Goal: Information Seeking & Learning: Learn about a topic

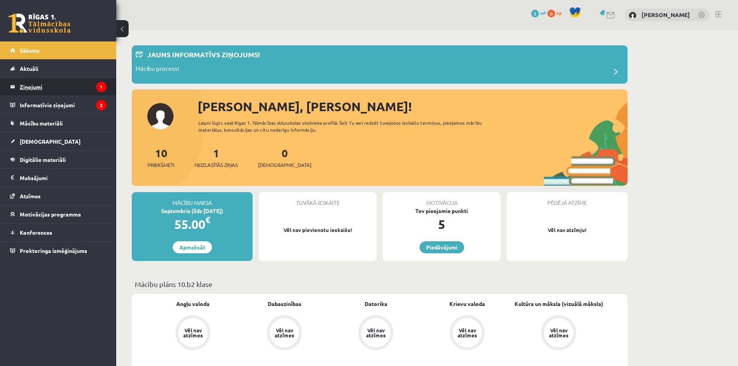
click at [55, 87] on legend "Ziņojumi 1" at bounding box center [63, 87] width 87 height 18
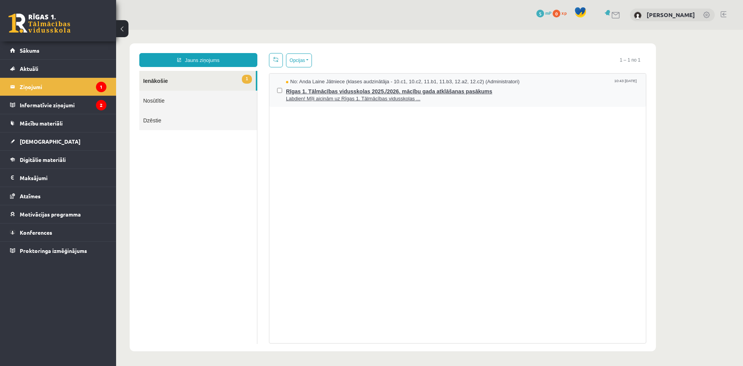
click at [345, 92] on span "Rīgas 1. Tālmācības vidusskolas 2025./2026. mācību gada atklāšanas pasākums" at bounding box center [462, 91] width 352 height 10
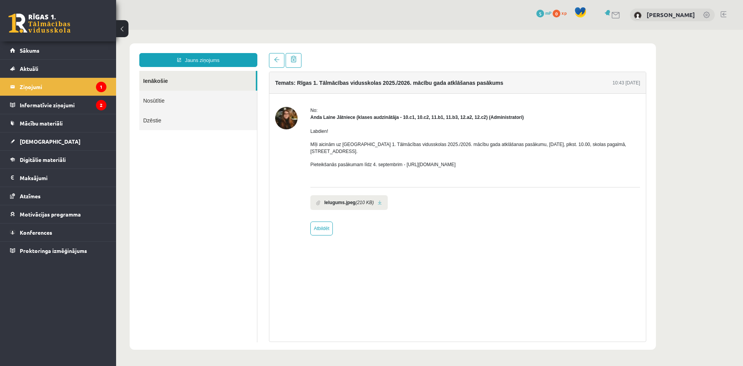
click at [286, 114] on img at bounding box center [286, 118] width 22 height 22
click at [342, 199] on b "Ielugums.jpeg" at bounding box center [339, 202] width 31 height 7
click at [380, 200] on link at bounding box center [380, 202] width 4 height 5
click at [51, 103] on legend "Informatīvie ziņojumi 2" at bounding box center [63, 105] width 87 height 18
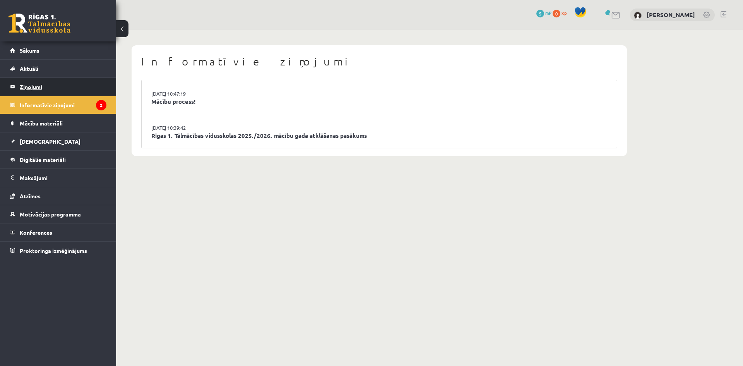
click at [53, 86] on legend "Ziņojumi 1" at bounding box center [63, 87] width 87 height 18
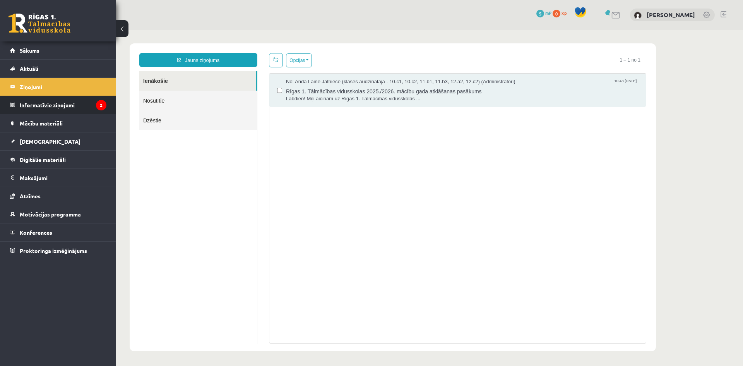
click at [57, 105] on legend "Informatīvie ziņojumi 2" at bounding box center [63, 105] width 87 height 18
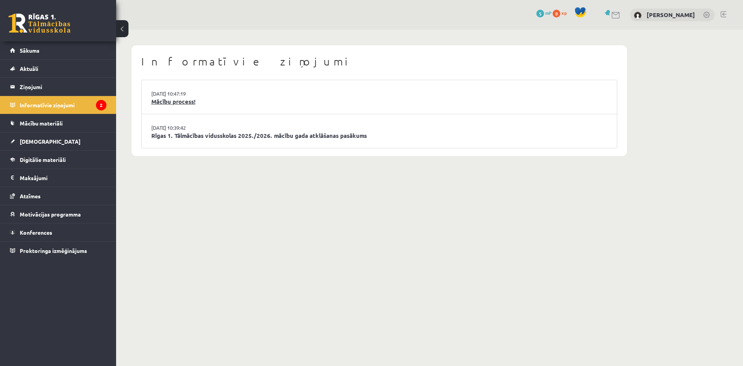
click at [180, 99] on link "Mācību process!" at bounding box center [379, 101] width 456 height 9
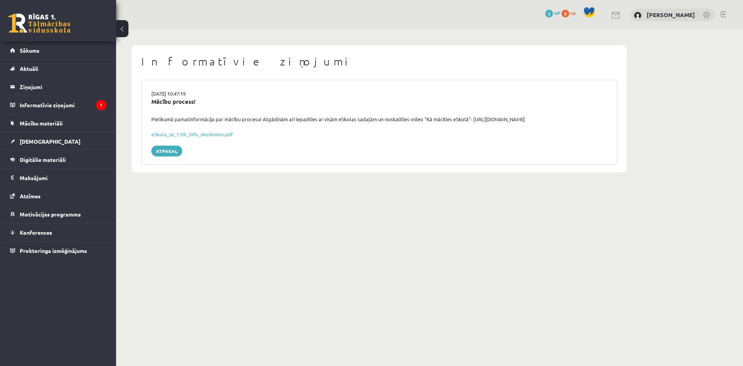
click at [500, 121] on div "Pielikumā pamatinformācija par mācību procesu! Atgādinām arī iepazīties ar visā…" at bounding box center [380, 119] width 468 height 8
click at [196, 133] on link "eSkola_uz_1.09._info_skolēniem.pdf" at bounding box center [192, 134] width 82 height 7
click at [99, 105] on icon "1" at bounding box center [101, 105] width 10 height 10
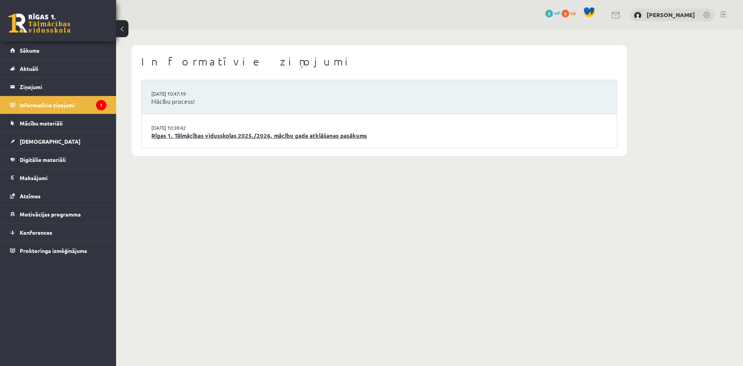
click at [215, 136] on link "Rīgas 1. Tālmācības vidusskolas 2025./2026. mācību gada atklāšanas pasākums" at bounding box center [379, 135] width 456 height 9
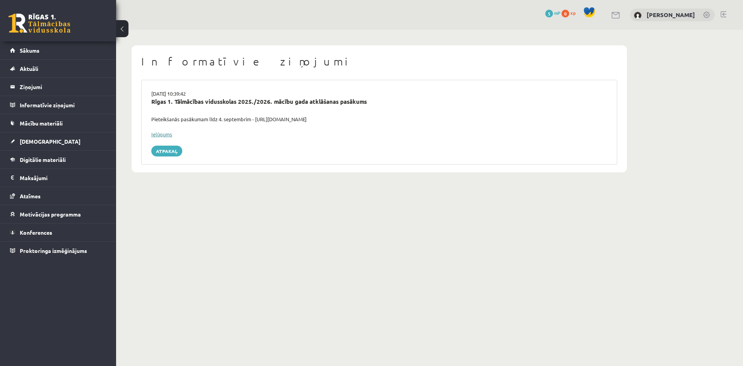
click at [159, 134] on link "Ielūgums" at bounding box center [161, 134] width 21 height 7
click at [26, 53] on span "Sākums" at bounding box center [30, 50] width 20 height 7
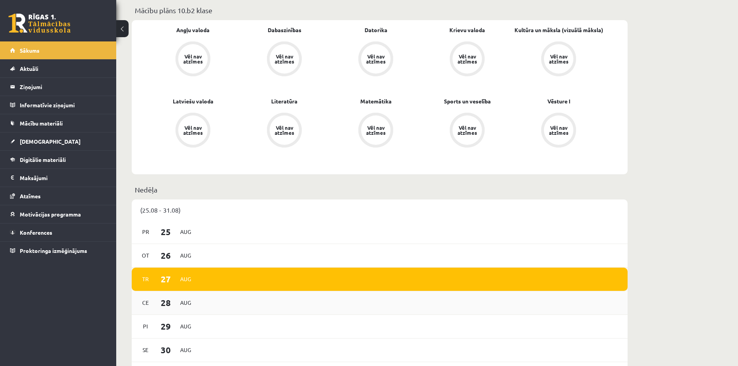
click at [171, 262] on div "[DATE] [DATE] [DATE] Aug Pi [DATE] [DATE] [DATE]" at bounding box center [380, 302] width 496 height 165
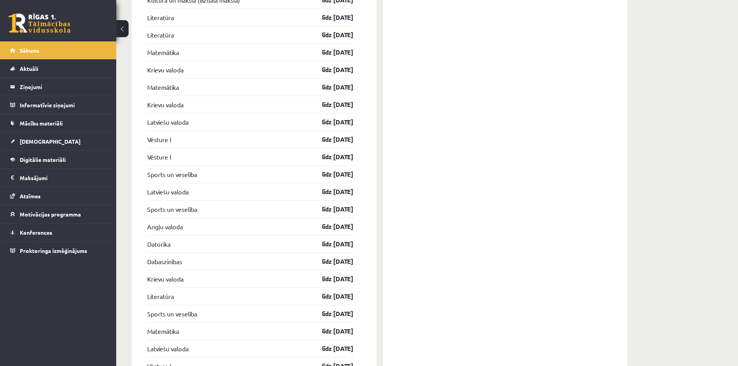
click at [280, 256] on div "[DEMOGRAPHIC_DATA] Angļu valoda līdz [DATE] Dabaszinības līdz [DATE] [GEOGRAPHI…" at bounding box center [254, 302] width 245 height 908
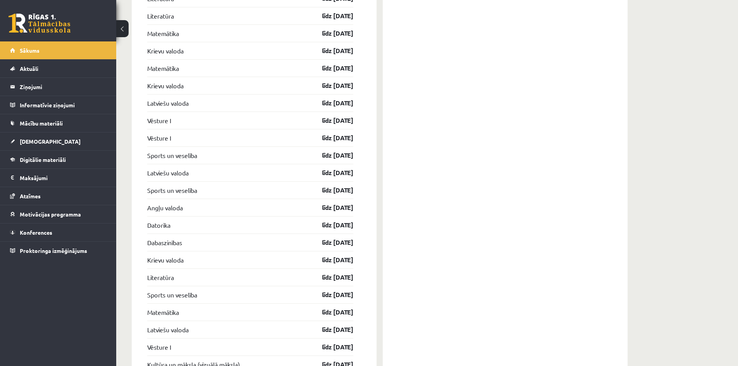
scroll to position [852, 0]
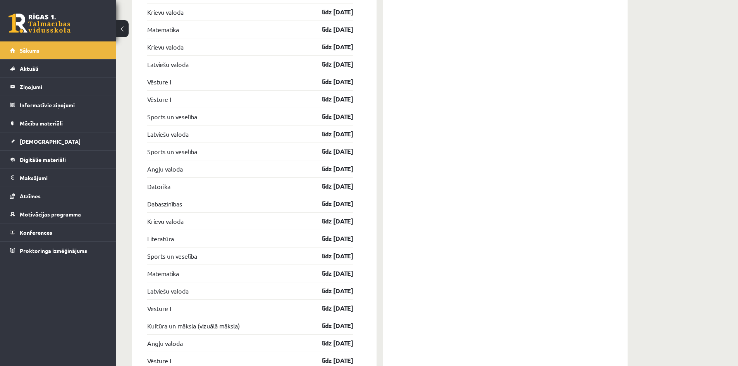
drag, startPoint x: 281, startPoint y: 256, endPoint x: 226, endPoint y: 263, distance: 54.7
click at [266, 257] on div "Sports un veselība līdz 15.12.25" at bounding box center [250, 255] width 206 height 17
drag, startPoint x: 164, startPoint y: 268, endPoint x: 163, endPoint y: 301, distance: 32.9
click at [163, 301] on div "Ieskaites Angļu valoda līdz 15.09.25 Dabaszinības līdz 15.09.25 Datorika līdz 1…" at bounding box center [254, 245] width 245 height 908
click at [392, 279] on div "Konferences Datorikas 10. klases 1. ieskaites konference 03.09 18:55 Angļu valo…" at bounding box center [505, 244] width 245 height 907
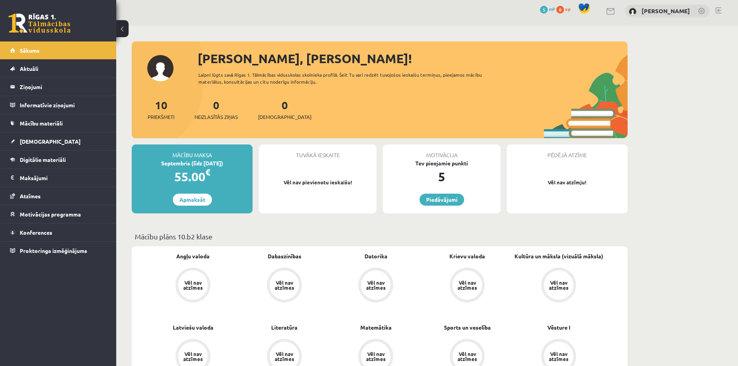
scroll to position [0, 0]
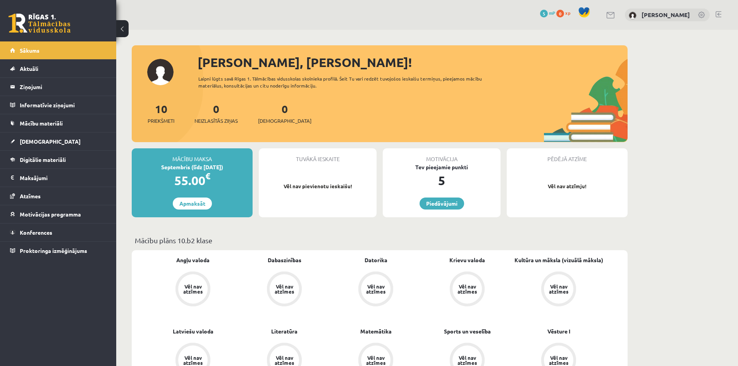
click at [443, 166] on div "Tev pieejamie punkti" at bounding box center [442, 167] width 118 height 8
click at [451, 200] on link "Piedāvājumi" at bounding box center [441, 203] width 45 height 12
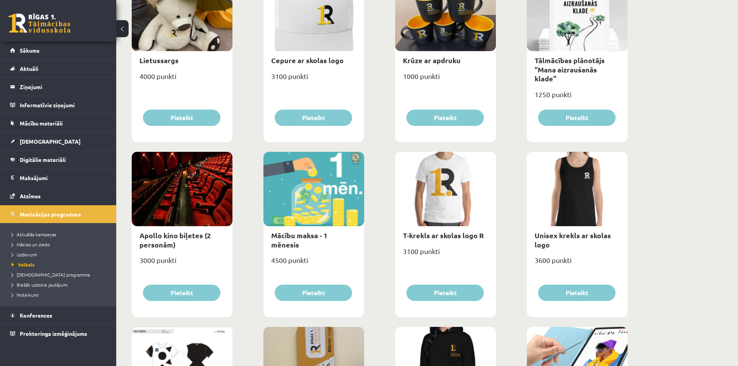
scroll to position [194, 0]
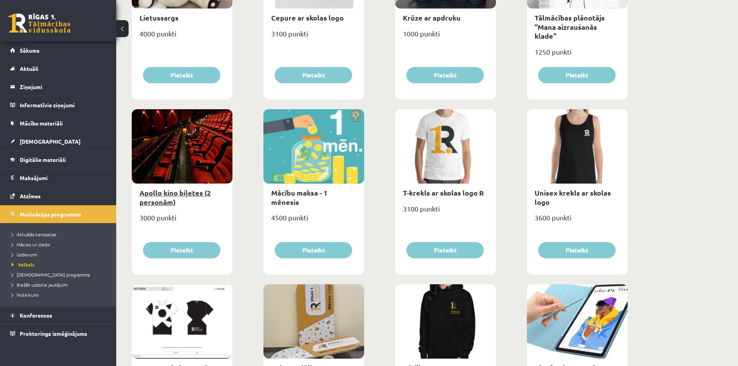
click at [176, 195] on link "Apollo kino biļetes (2 personām)" at bounding box center [174, 197] width 71 height 18
type input "*"
select select "**********"
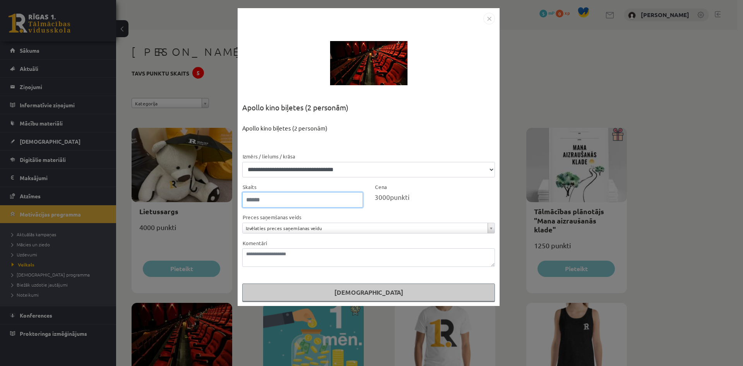
click at [270, 197] on input "*" at bounding box center [302, 199] width 121 height 15
click at [367, 63] on div at bounding box center [368, 62] width 77 height 77
click at [355, 202] on input "*" at bounding box center [302, 199] width 121 height 15
type input "*"
click at [355, 199] on input "*" at bounding box center [302, 199] width 121 height 15
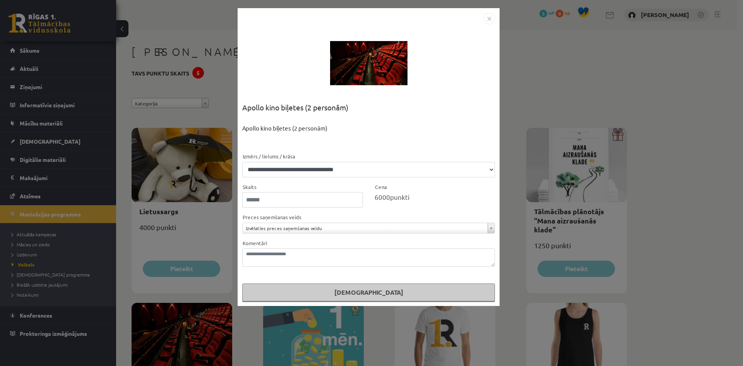
click at [486, 18] on img "Close" at bounding box center [490, 19] width 12 height 12
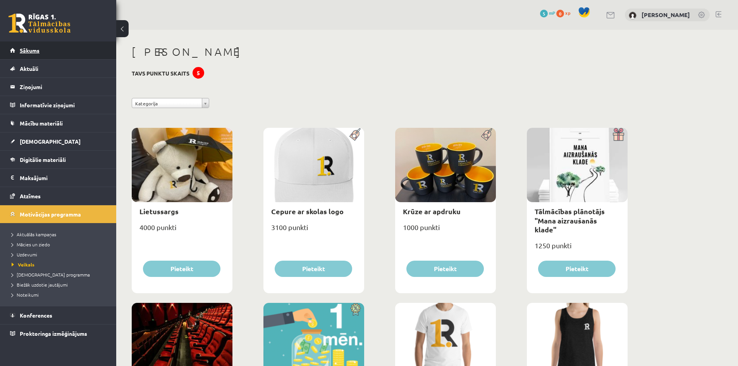
click at [33, 55] on link "Sākums" at bounding box center [58, 50] width 96 height 18
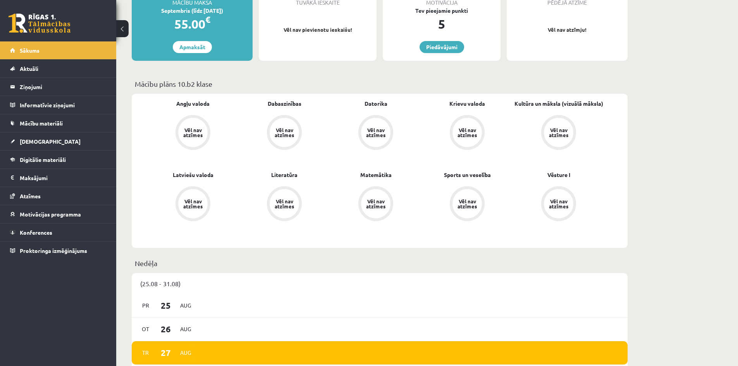
scroll to position [155, 0]
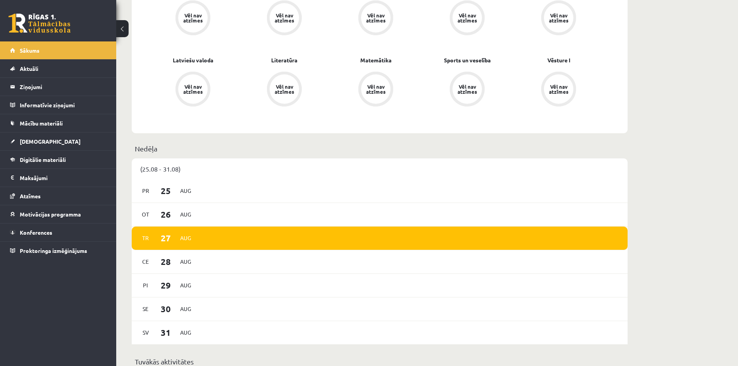
click at [172, 191] on div "(25.08 - 31.08) [DATE] [DATE] [DATE] Aug Pi [DATE] [DATE] [DATE]" at bounding box center [380, 251] width 496 height 186
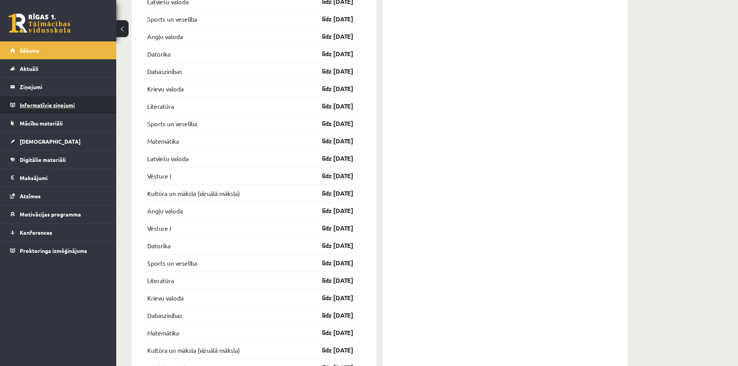
scroll to position [1007, 0]
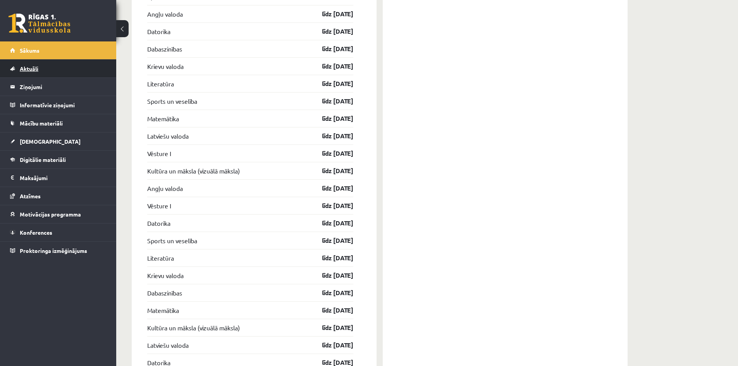
click at [51, 68] on link "Aktuāli" at bounding box center [58, 69] width 96 height 18
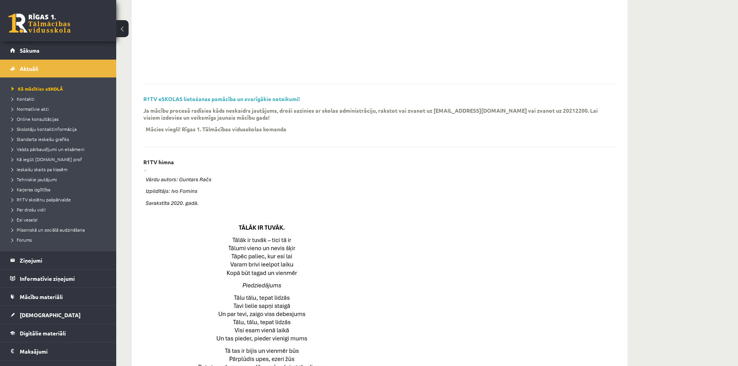
scroll to position [91, 0]
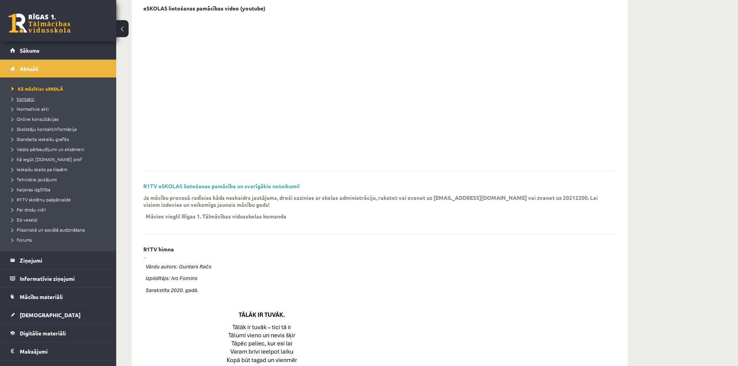
click at [25, 100] on span "Kontakti" at bounding box center [23, 99] width 23 height 6
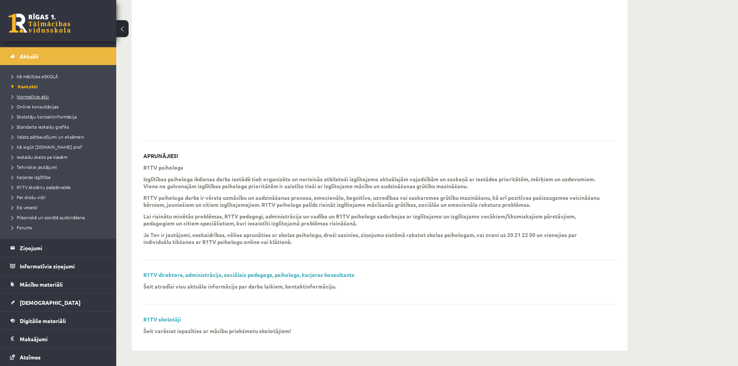
click at [34, 108] on ul "Kā mācīties eSKOLĀ Kontakti Normatīvie akti Online konsultācijas Skolotāju kont…" at bounding box center [58, 151] width 116 height 173
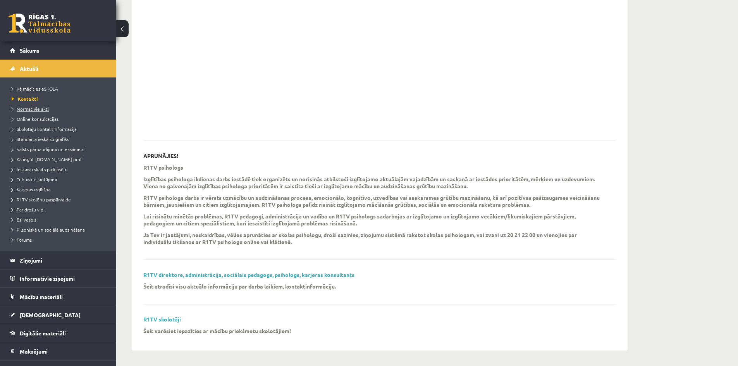
click at [31, 109] on span "Normatīvie akti" at bounding box center [30, 109] width 37 height 6
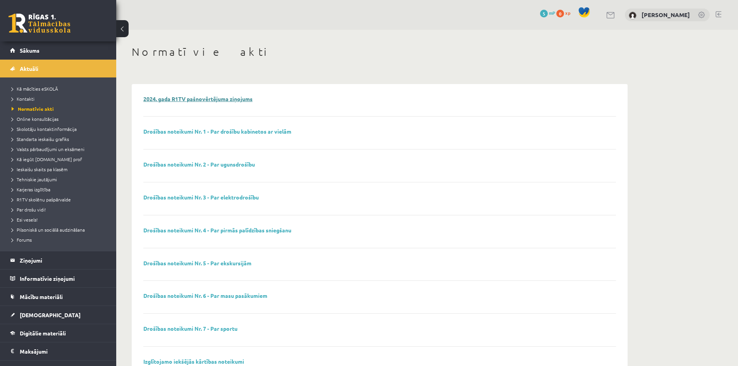
click at [220, 99] on link "2024. gada R1TV pašnovērtējuma ziņojums" at bounding box center [197, 98] width 109 height 7
click at [194, 133] on link "Drošības noteikumi Nr. 1 - Par drošību kabinetos ar vielām" at bounding box center [217, 131] width 148 height 7
click at [238, 164] on link "Drošības noteikumi Nr. 2 - Par ugunsdrošību" at bounding box center [199, 164] width 112 height 7
click at [39, 313] on span "[DEMOGRAPHIC_DATA]" at bounding box center [50, 314] width 61 height 7
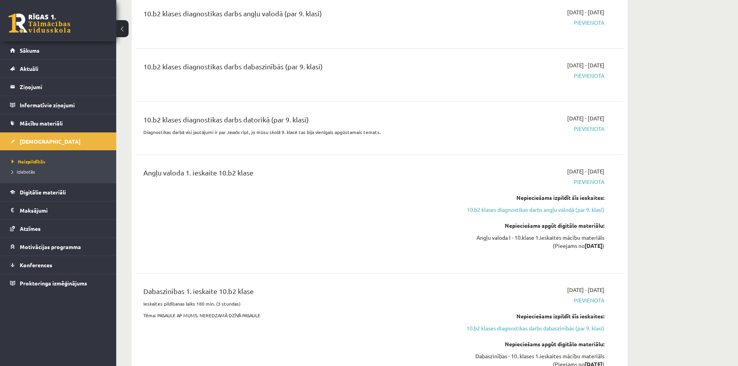
scroll to position [116, 0]
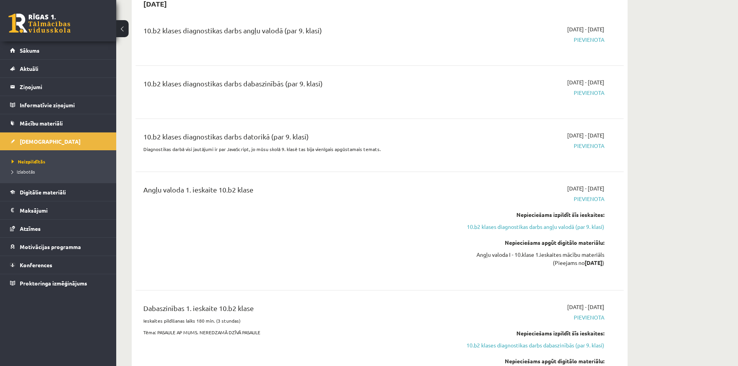
drag, startPoint x: 254, startPoint y: 185, endPoint x: 293, endPoint y: 230, distance: 60.1
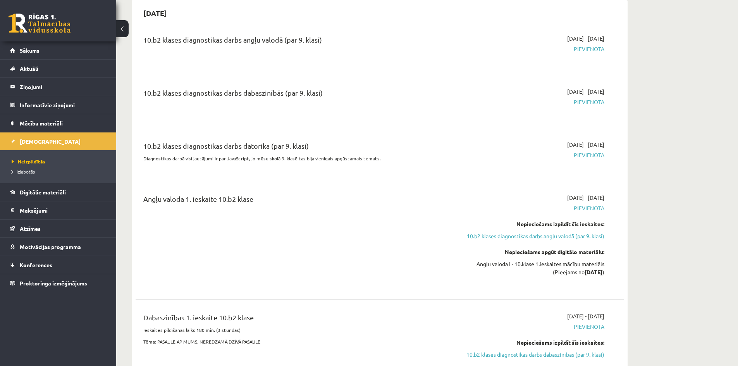
scroll to position [39, 0]
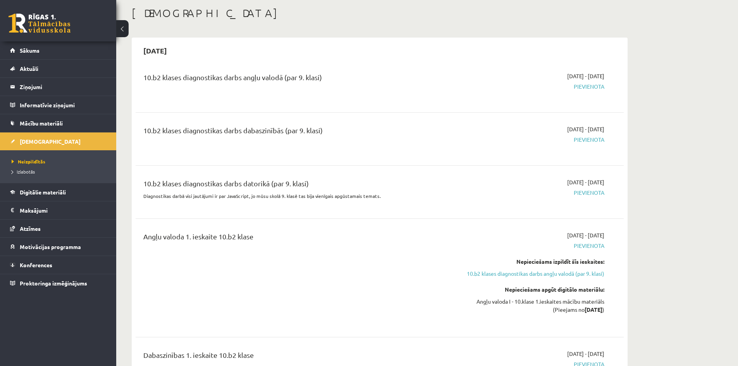
drag, startPoint x: 293, startPoint y: 230, endPoint x: 276, endPoint y: 258, distance: 32.9
click at [278, 260] on div "Angļu valoda 1. ieskaite 10.b2 klase" at bounding box center [294, 277] width 315 height 93
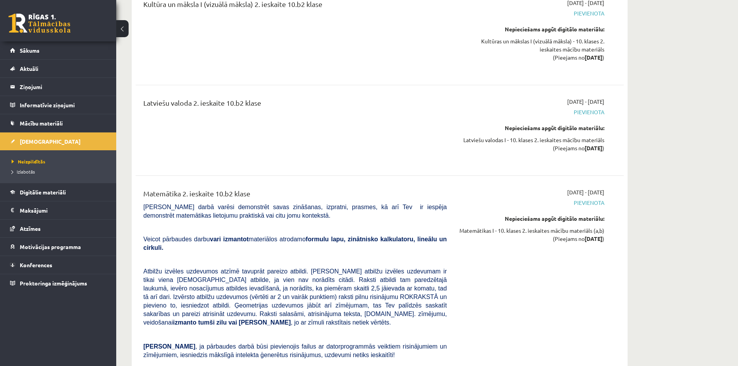
scroll to position [2875, 0]
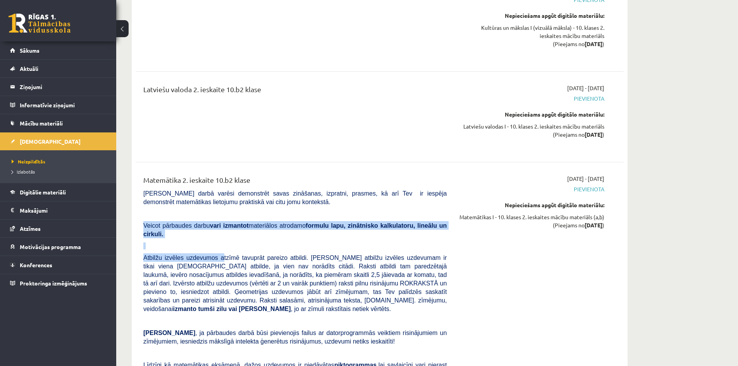
drag, startPoint x: 143, startPoint y: 204, endPoint x: 216, endPoint y: 219, distance: 74.7
click at [216, 219] on div "Matemātika 2. ieskaite 10.b2 klase Pārbaudes darbā varēsi demonstrēt savas zinā…" at bounding box center [294, 300] width 315 height 250
click at [37, 165] on link "Neizpildītās" at bounding box center [60, 161] width 97 height 7
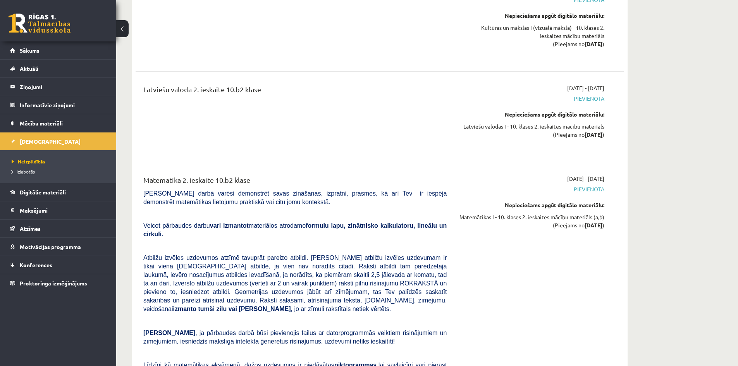
click at [31, 170] on span "Izlabotās" at bounding box center [23, 171] width 23 height 6
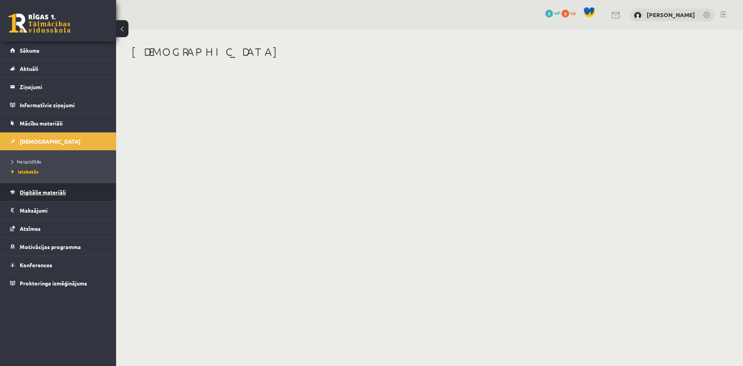
click at [36, 194] on span "Digitālie materiāli" at bounding box center [43, 192] width 46 height 7
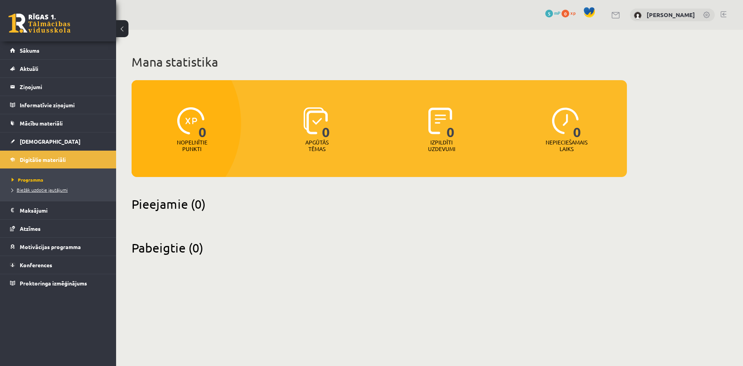
click at [42, 189] on span "Biežāk uzdotie jautājumi" at bounding box center [40, 190] width 56 height 6
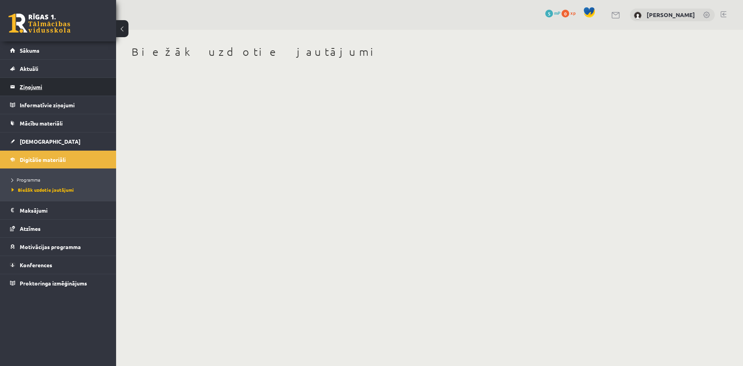
click at [31, 90] on legend "Ziņojumi 0" at bounding box center [63, 87] width 87 height 18
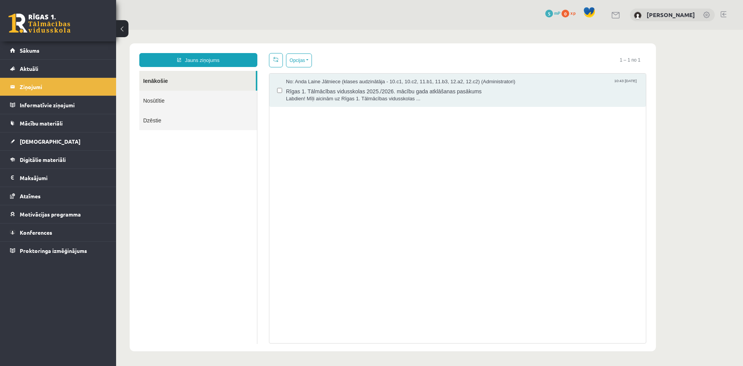
click at [364, 128] on div "No: Anda Laine Jātniece (klases audzinātāja - 10.c1, 10.c2, 11.b1, 11.b3, 12.a2…" at bounding box center [457, 208] width 377 height 270
click at [31, 67] on span "Aktuāli" at bounding box center [29, 68] width 19 height 7
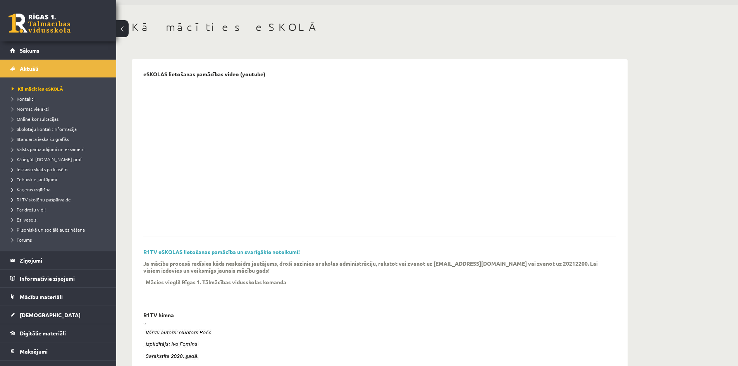
scroll to position [39, 0]
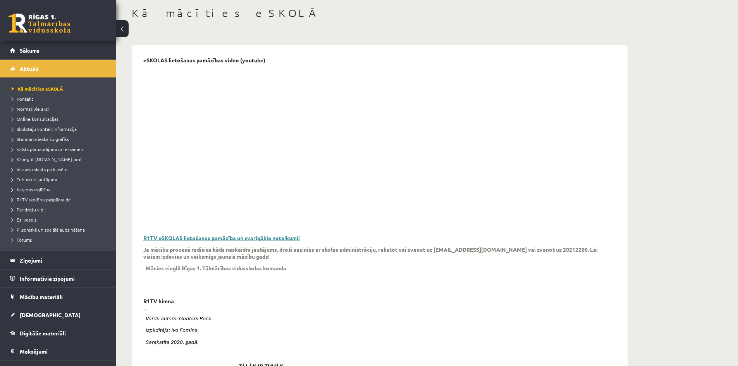
click at [262, 241] on link "R1TV eSKOLAS lietošanas pamācība un svarīgākie noteikumi!" at bounding box center [221, 237] width 156 height 7
click at [42, 112] on link "Normatīvie akti" at bounding box center [60, 108] width 97 height 7
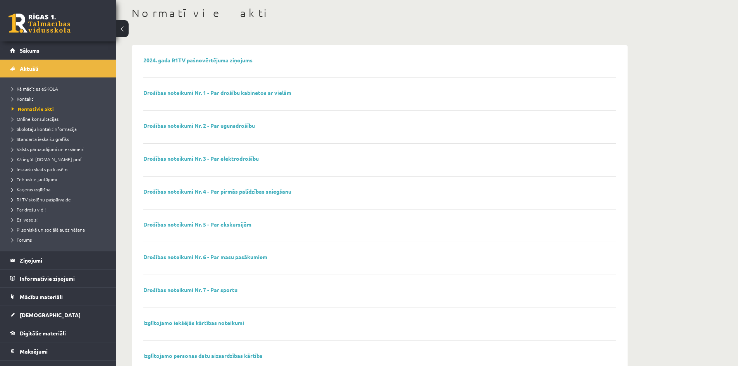
click at [39, 212] on link "Par drošu vidi!" at bounding box center [60, 209] width 97 height 7
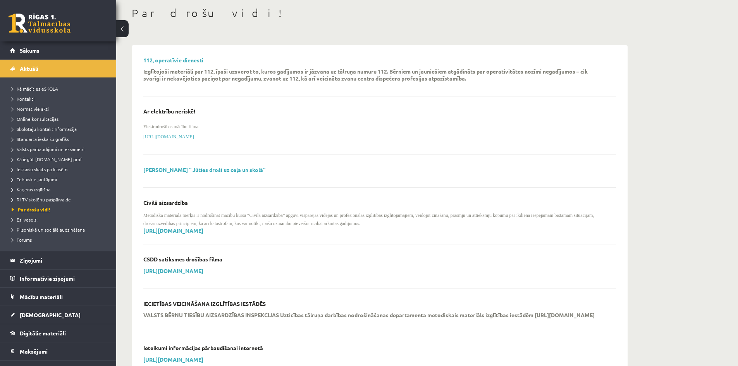
click at [39, 212] on link "Par drošu vidi!" at bounding box center [60, 209] width 97 height 7
click at [26, 120] on span "Online konsultācijas" at bounding box center [35, 119] width 47 height 6
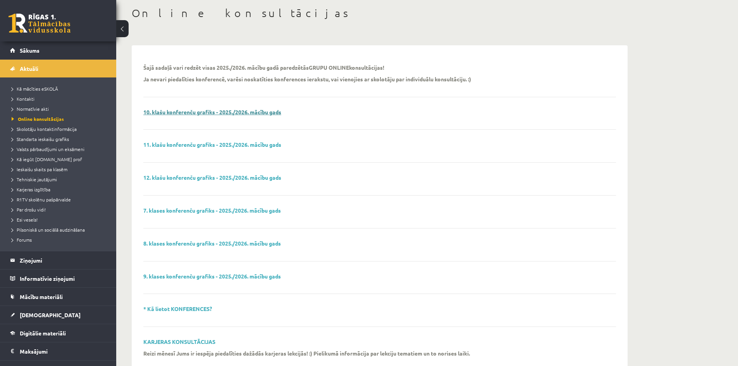
click at [215, 114] on link "10. klašu konferenču grafiks - 2025./2026. mācību gads" at bounding box center [212, 111] width 138 height 7
click at [52, 130] on span "Skolotāju kontaktinformācija" at bounding box center [44, 129] width 65 height 6
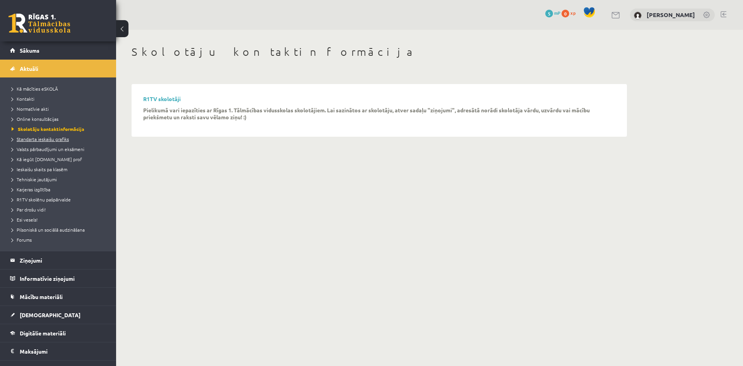
click at [49, 140] on span "Standarta ieskaišu grafiks" at bounding box center [40, 139] width 57 height 6
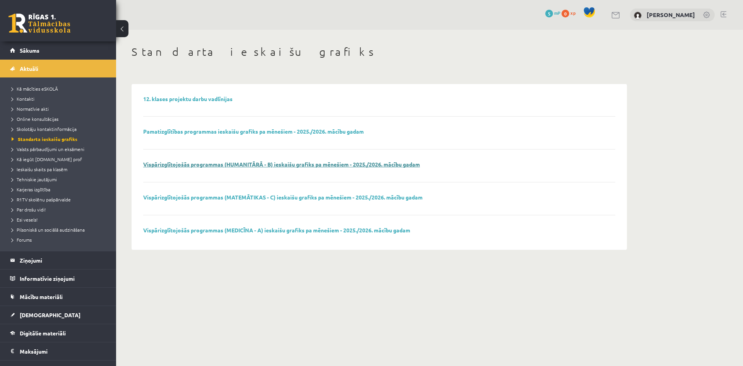
click at [175, 167] on link "Vispārizglītojošās programmas (HUMANITĀRĀ - B) ieskaišu grafiks pa mēnešiem - 2…" at bounding box center [281, 164] width 277 height 7
click at [32, 110] on span "Normatīvie akti" at bounding box center [30, 109] width 37 height 6
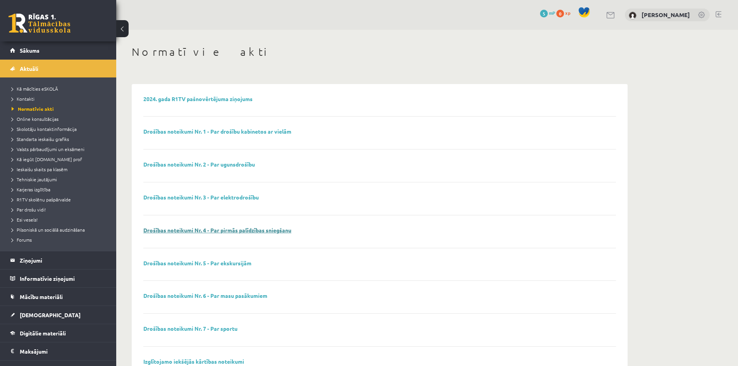
click at [222, 232] on link "Drošības noteikumi Nr. 4 - Par pirmās palīdzības sniegšanu" at bounding box center [217, 229] width 148 height 7
click at [210, 262] on link "Drošības noteikumi Nr. 5 - Par ekskursijām" at bounding box center [197, 262] width 108 height 7
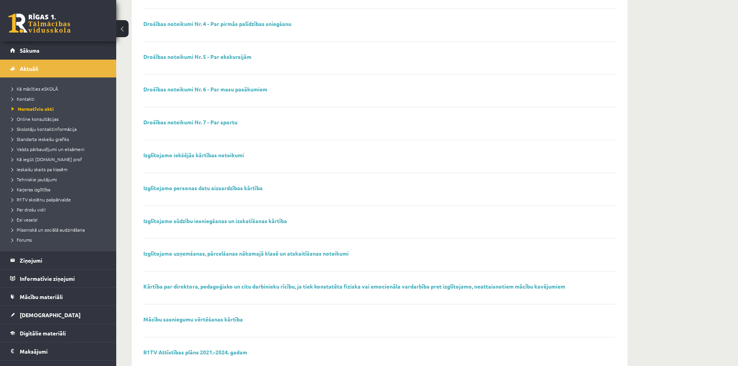
scroll to position [194, 0]
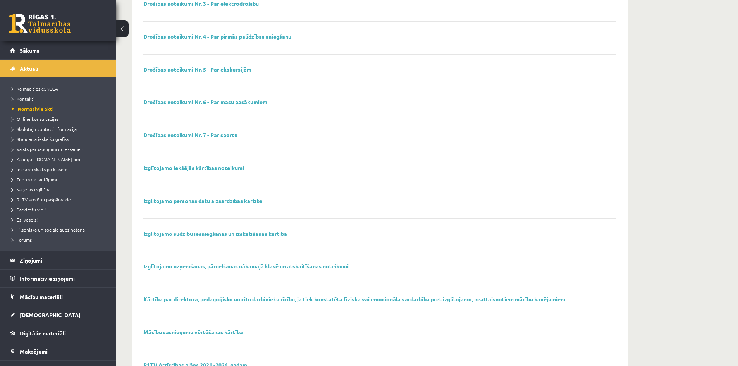
drag, startPoint x: 233, startPoint y: 63, endPoint x: 294, endPoint y: 111, distance: 78.1
click at [294, 111] on div "2024. gada R1TV pašnovērtējuma ziņojums Drošības noteikumi Nr. 1 - Par drošību …" at bounding box center [379, 236] width 472 height 668
click at [266, 103] on link "Drošības noteikumi Nr. 6 - Par masu pasākumiem" at bounding box center [205, 101] width 124 height 7
click at [235, 231] on link "Izglītojamo sūdzību iesniegšanas un izskatīšanas kārtība" at bounding box center [215, 233] width 144 height 7
click at [181, 167] on link "Izglītojamo iekšējās kārtības noteikumi" at bounding box center [193, 167] width 101 height 7
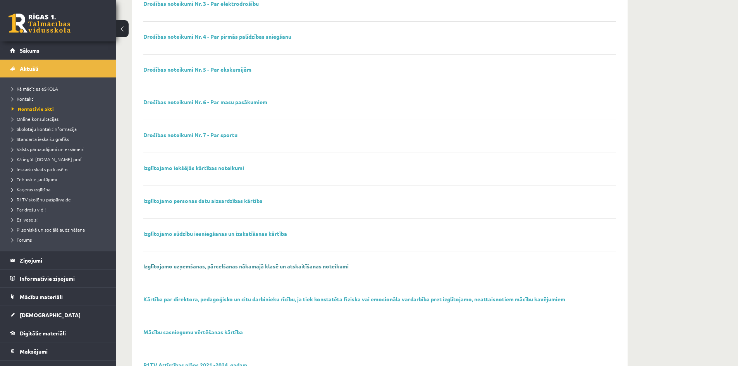
click at [241, 267] on link "Izglītojamo uzņemšanas, pārcelšanas nākamajā klasē un atskaitīšanas noteikumi" at bounding box center [245, 265] width 205 height 7
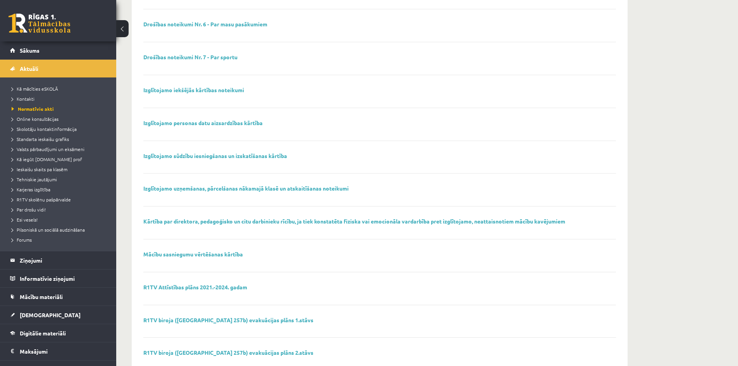
scroll to position [271, 0]
click at [33, 120] on span "Online konsultācijas" at bounding box center [35, 119] width 47 height 6
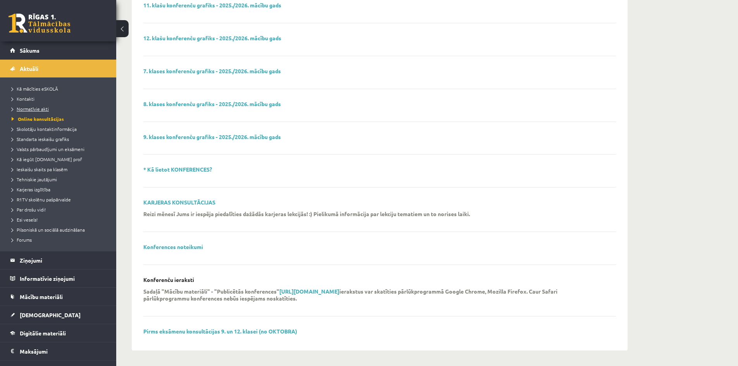
click at [39, 107] on span "Normatīvie akti" at bounding box center [30, 109] width 37 height 6
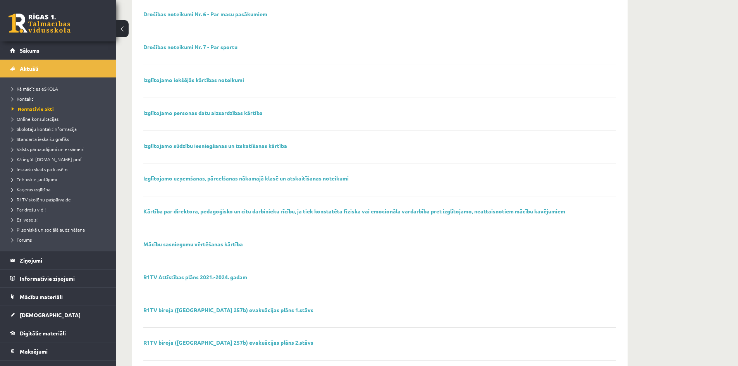
scroll to position [294, 0]
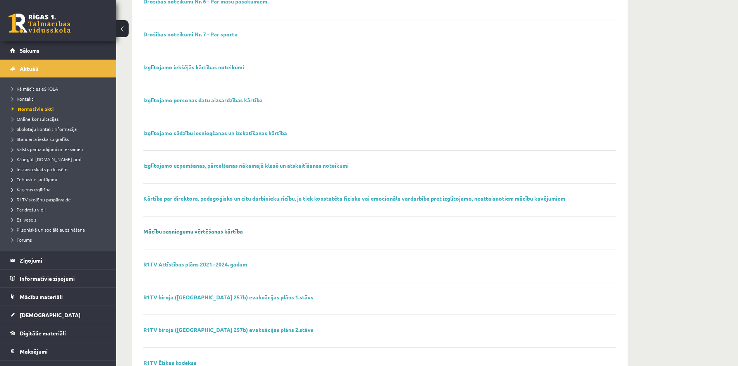
click at [213, 234] on link "Mācību sasniegumu vērtēšanas kārtība" at bounding box center [192, 231] width 99 height 7
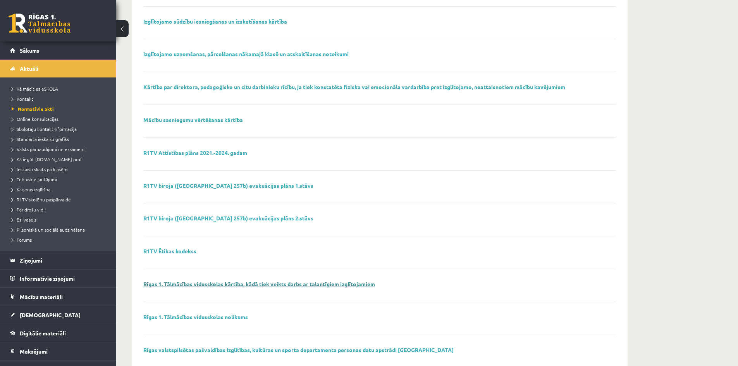
scroll to position [424, 0]
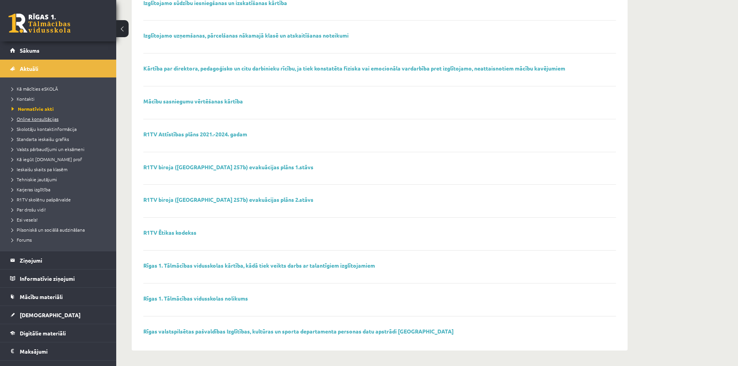
click at [28, 118] on span "Online konsultācijas" at bounding box center [35, 119] width 47 height 6
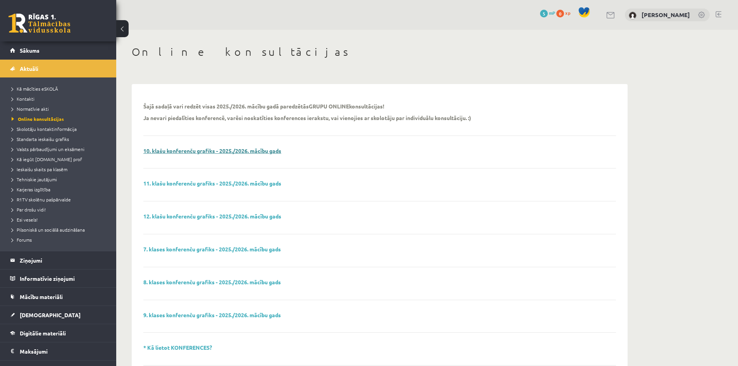
click at [204, 153] on link "10. klašu konferenču grafiks - 2025./2026. mācību gads" at bounding box center [212, 150] width 138 height 7
click at [186, 185] on link "11. klašu konferenču grafiks - 2025./2026. mācību gads" at bounding box center [212, 183] width 138 height 7
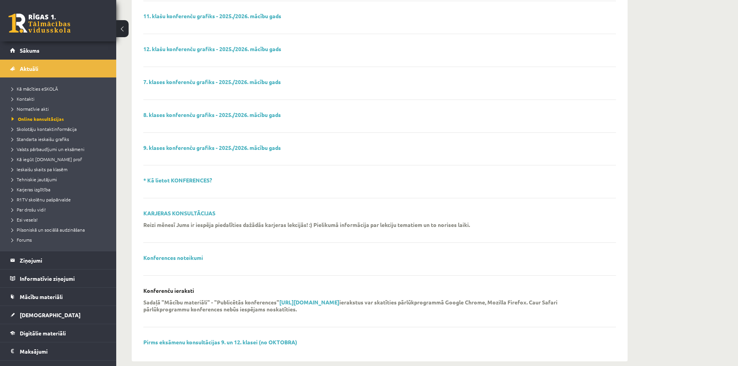
scroll to position [178, 0]
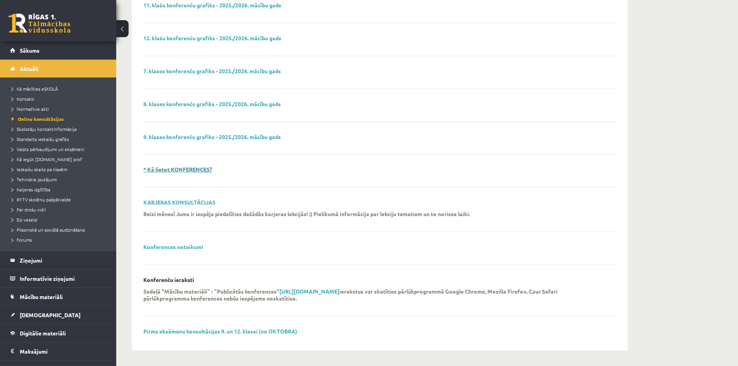
click at [182, 170] on link "* Kā lietot KONFERENCES?" at bounding box center [177, 169] width 69 height 7
click at [171, 199] on link "KARJERAS KONSULTĀCIJAS" at bounding box center [179, 202] width 72 height 7
click at [172, 247] on link "Konferences noteikumi" at bounding box center [173, 246] width 60 height 7
click at [171, 329] on link "Pirms eksāmenu konsultācijas 9. un 12. klasei (no OKTOBRA)" at bounding box center [220, 331] width 154 height 7
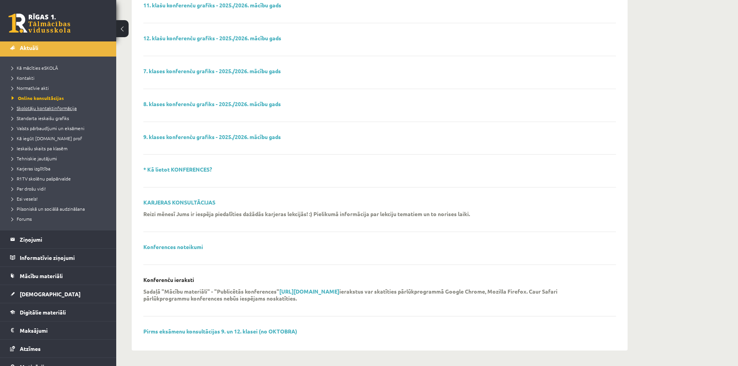
scroll to position [39, 0]
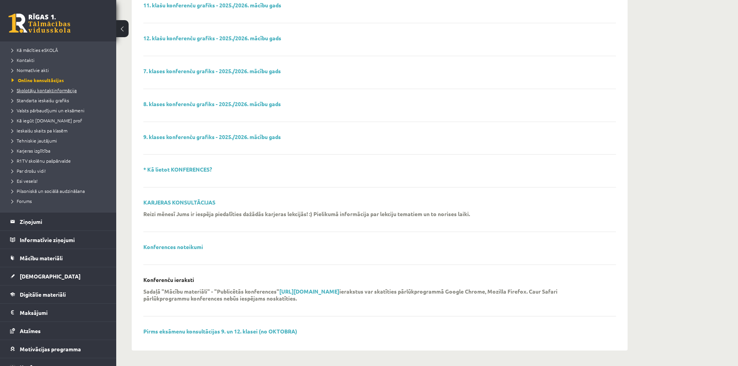
click at [47, 92] on span "Skolotāju kontaktinformācija" at bounding box center [44, 90] width 65 height 6
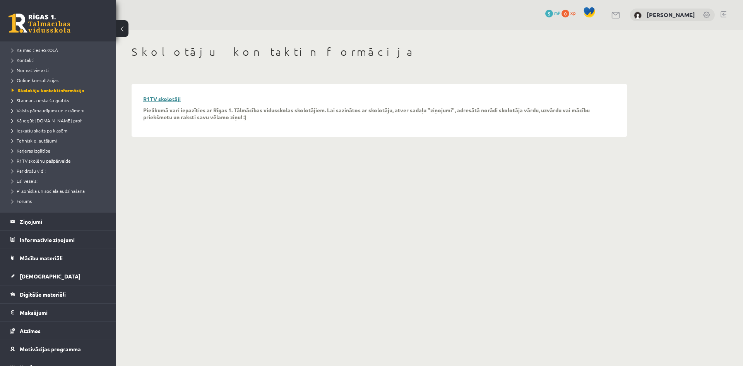
click at [162, 99] on link "R1TV skolotāji" at bounding box center [162, 98] width 38 height 7
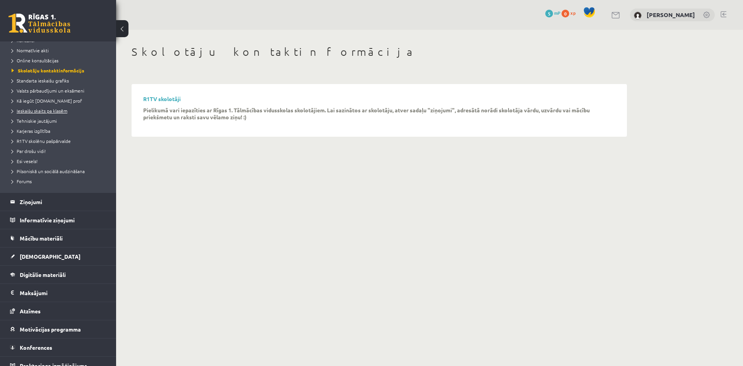
scroll to position [67, 0]
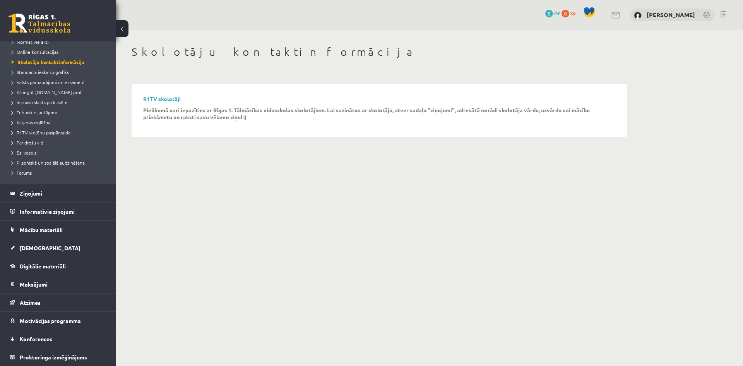
click at [46, 68] on li "Standarta ieskaišu grafiks" at bounding box center [60, 72] width 97 height 10
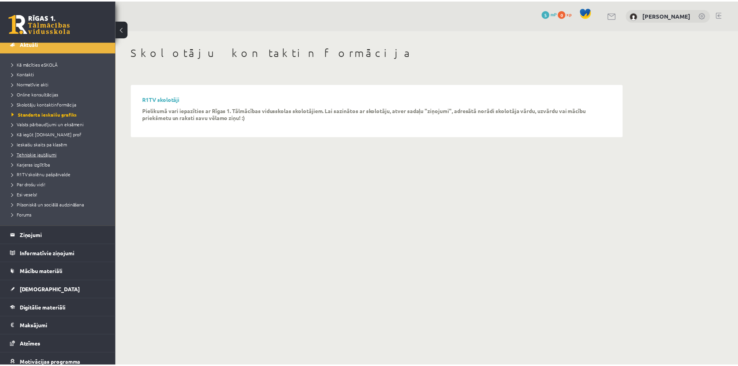
scroll to position [39, 0]
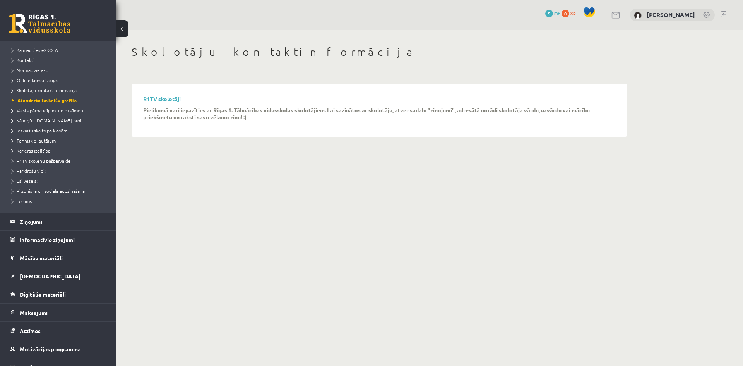
click at [44, 108] on span "Valsts pārbaudījumi un eksāmeni" at bounding box center [48, 110] width 73 height 6
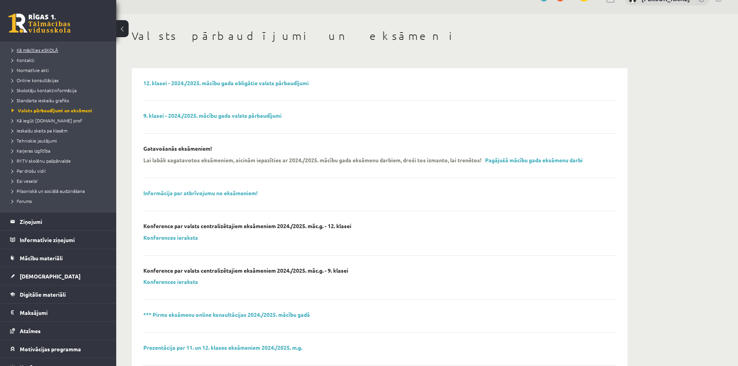
scroll to position [77, 0]
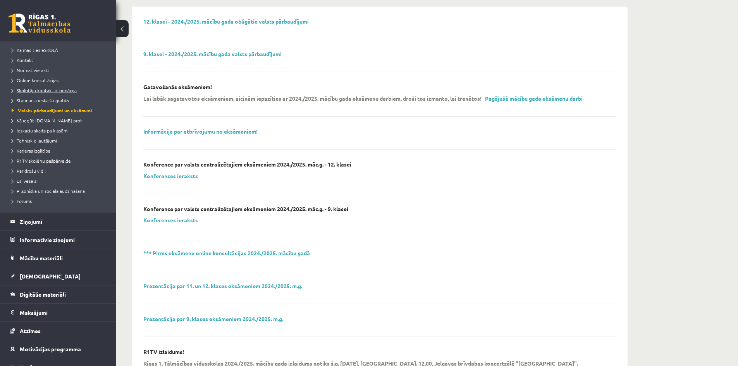
click at [39, 91] on span "Skolotāju kontaktinformācija" at bounding box center [44, 90] width 65 height 6
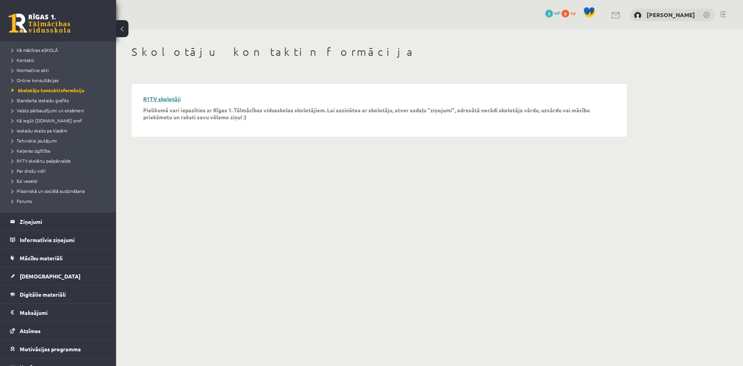
click at [154, 101] on link "R1TV skolotāji" at bounding box center [162, 98] width 38 height 7
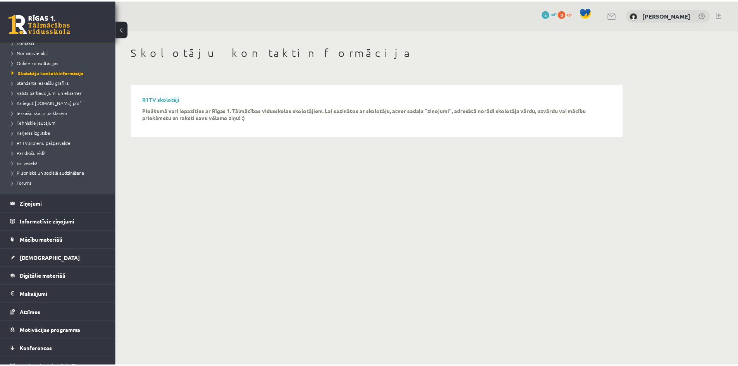
scroll to position [67, 0]
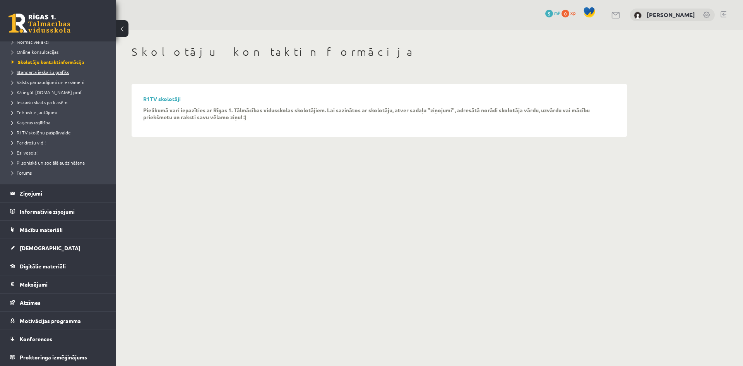
click at [39, 70] on span "Standarta ieskaišu grafiks" at bounding box center [40, 72] width 57 height 6
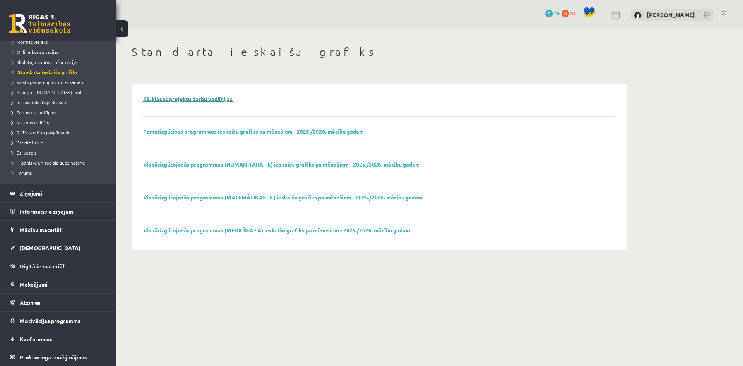
click at [183, 101] on link "12. klases projektu darbu vadlīnijas" at bounding box center [187, 98] width 89 height 7
click at [40, 79] on link "Valsts pārbaudījumi un eksāmeni" at bounding box center [60, 82] width 97 height 7
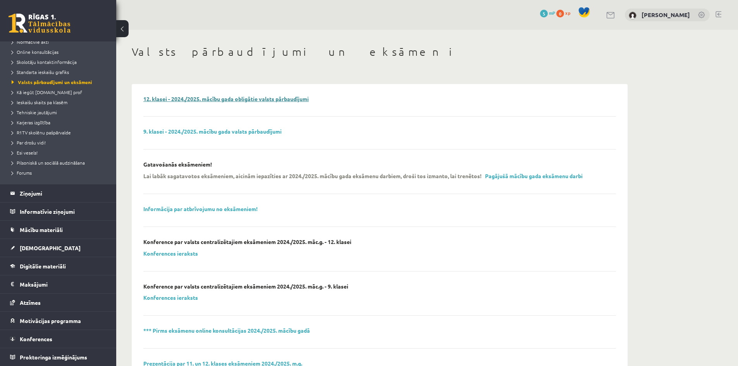
click at [196, 101] on link "12. klasei - 2024./2025. mācību gada obligātie valsts pārbaudījumi" at bounding box center [225, 98] width 165 height 7
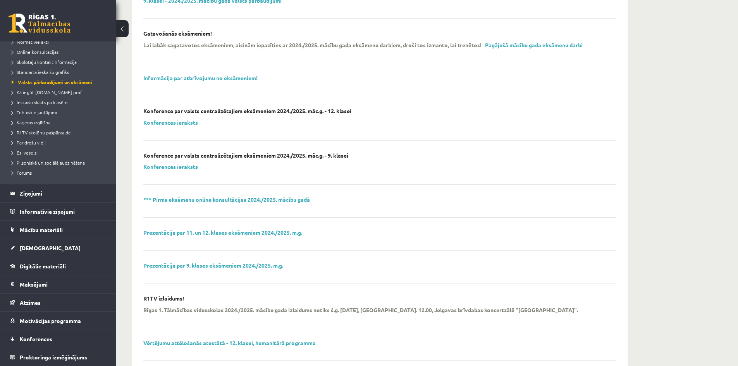
scroll to position [208, 0]
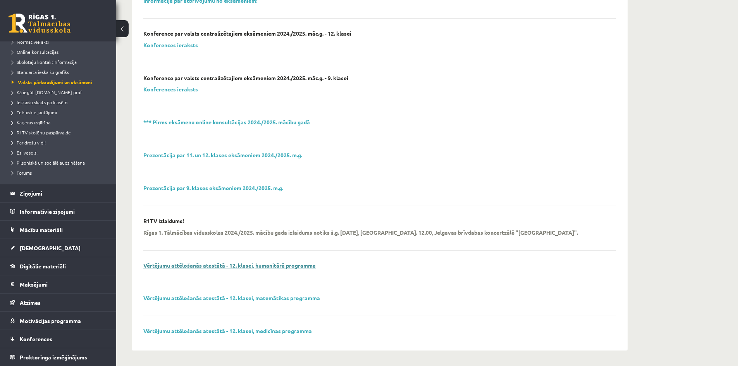
click at [195, 265] on link "Vērtējumu attēlošanās atestātā - 12. klasei, humanitārā programma" at bounding box center [229, 265] width 172 height 7
click at [42, 93] on span "Kā iegūt [DOMAIN_NAME] prof" at bounding box center [47, 92] width 70 height 6
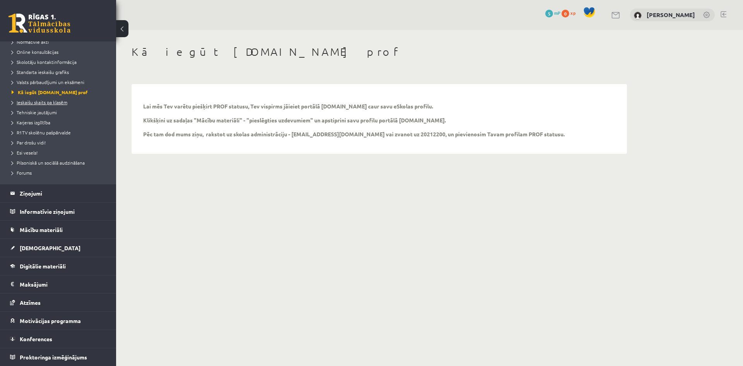
click at [37, 103] on span "Ieskaišu skaits pa klasēm" at bounding box center [40, 102] width 56 height 6
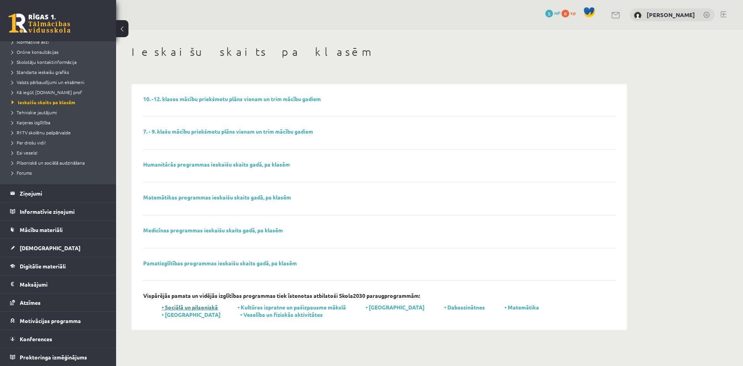
click at [195, 308] on link "• Sociālā un pilsoniskā" at bounding box center [190, 307] width 56 height 7
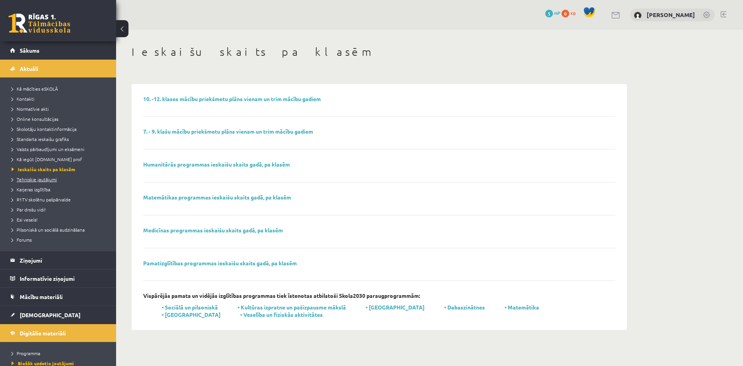
click at [50, 180] on span "Tehniskie jautājumi" at bounding box center [34, 179] width 45 height 6
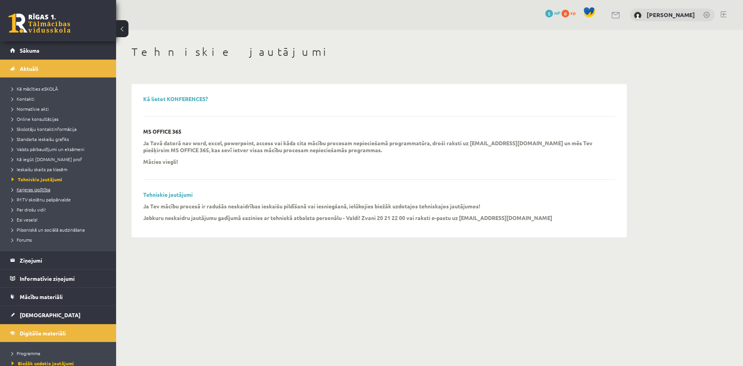
click at [34, 188] on span "Karjeras izglītība" at bounding box center [31, 189] width 39 height 6
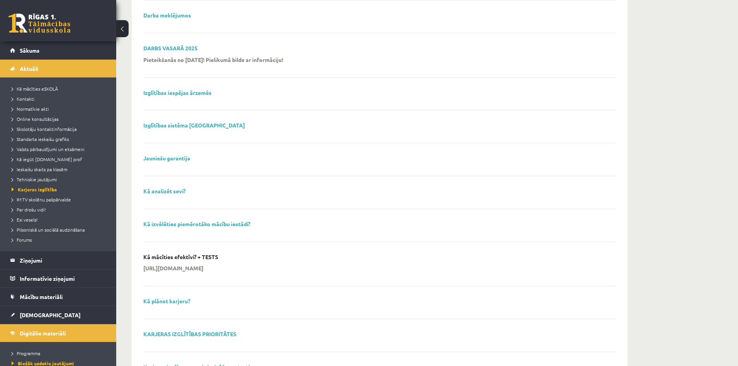
scroll to position [348, 0]
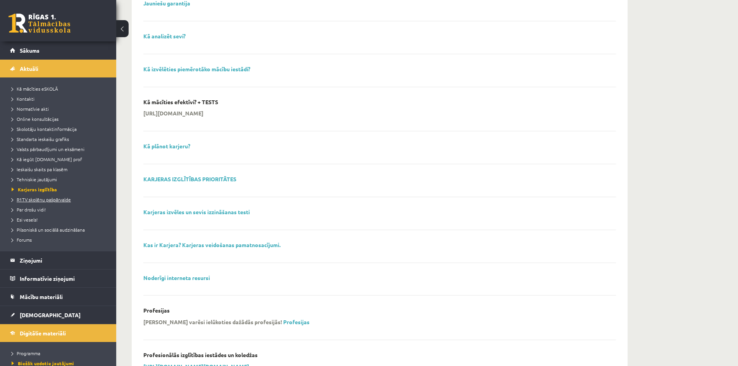
click at [38, 196] on link "R1TV skolēnu pašpārvalde" at bounding box center [60, 199] width 97 height 7
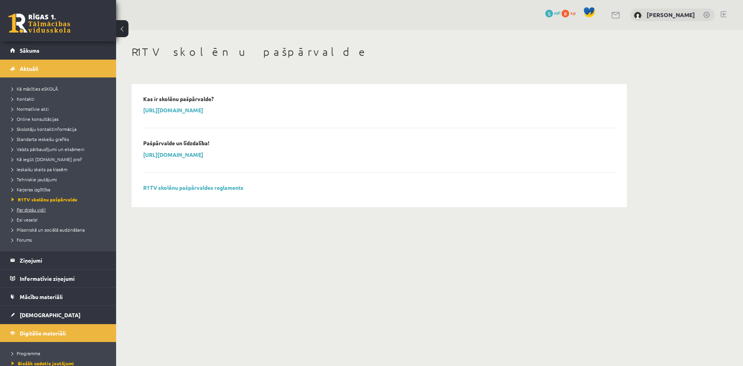
click at [24, 206] on link "Par drošu vidi!" at bounding box center [60, 209] width 97 height 7
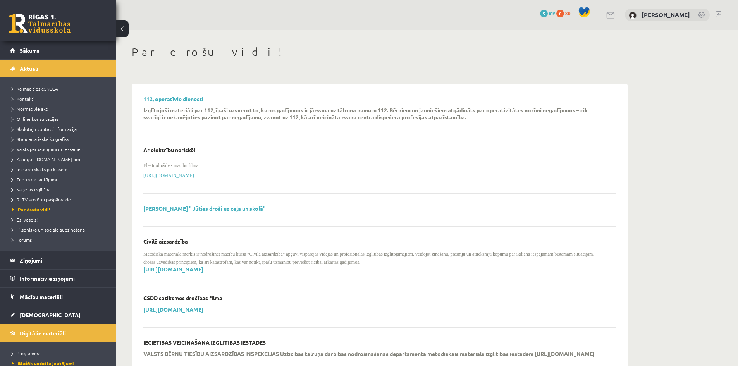
click at [27, 220] on span "Esi vesels!" at bounding box center [25, 219] width 26 height 6
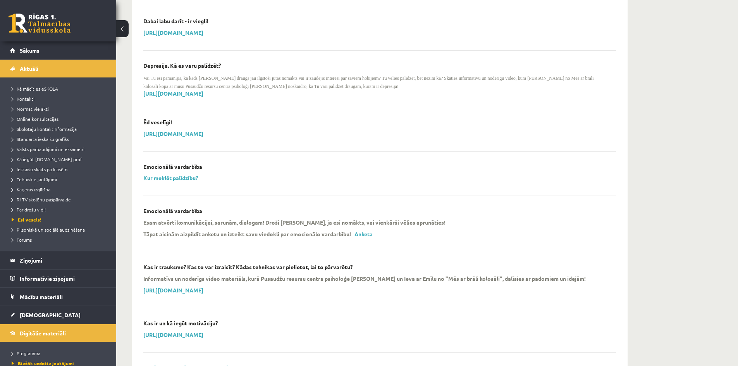
scroll to position [271, 0]
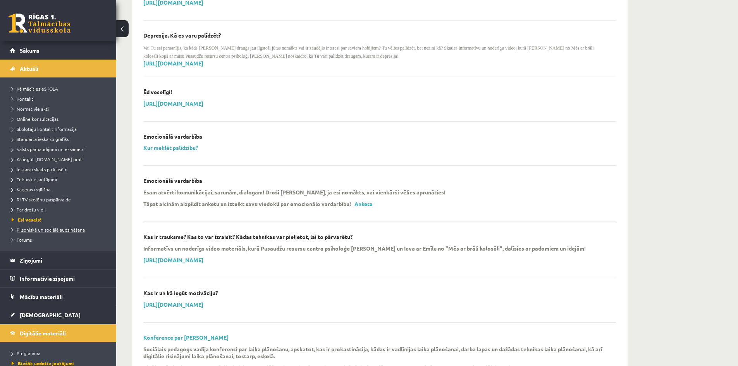
click at [48, 231] on span "Pilsoniskā un sociālā audzināšana" at bounding box center [48, 229] width 73 height 6
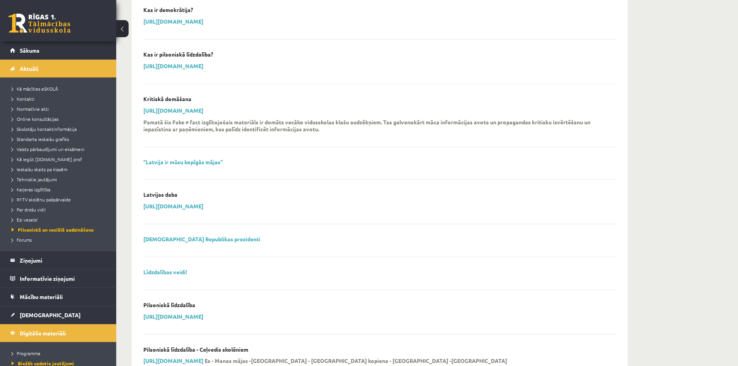
scroll to position [581, 0]
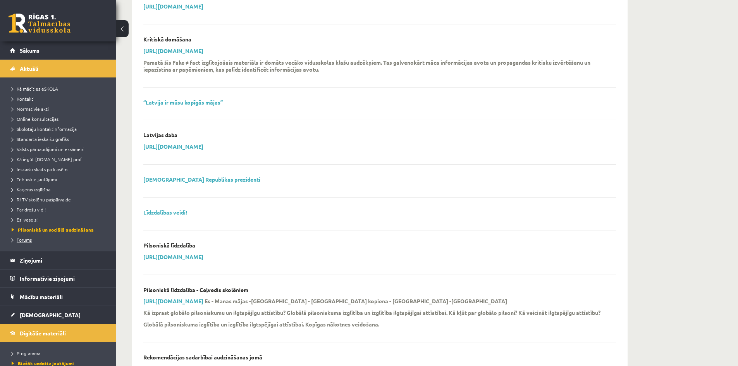
click at [24, 242] on link "Forums" at bounding box center [60, 239] width 97 height 7
click at [35, 255] on legend "Ziņojumi 0" at bounding box center [63, 260] width 87 height 18
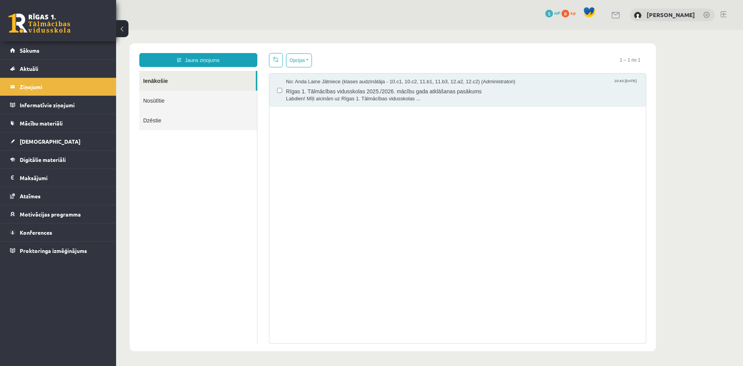
click at [160, 80] on link "Ienākošie" at bounding box center [197, 81] width 117 height 20
click at [29, 104] on legend "Informatīvie ziņojumi 0" at bounding box center [63, 105] width 87 height 18
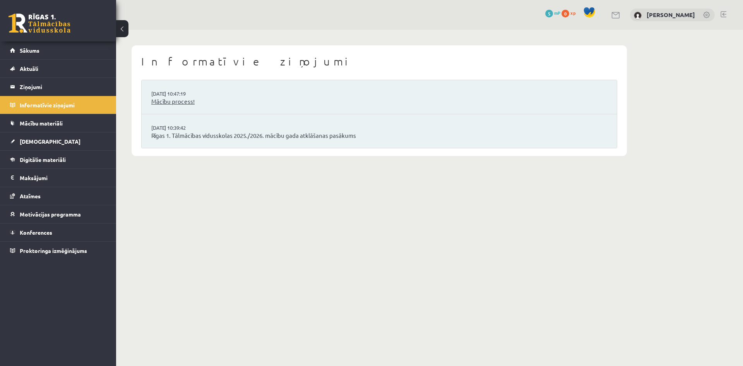
click at [189, 101] on link "Mācību process!" at bounding box center [379, 101] width 456 height 9
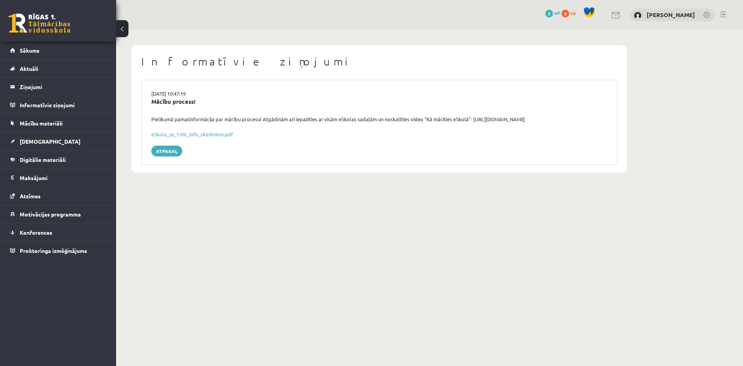
click at [42, 14] on link at bounding box center [40, 23] width 62 height 19
